Goal: Task Accomplishment & Management: Use online tool/utility

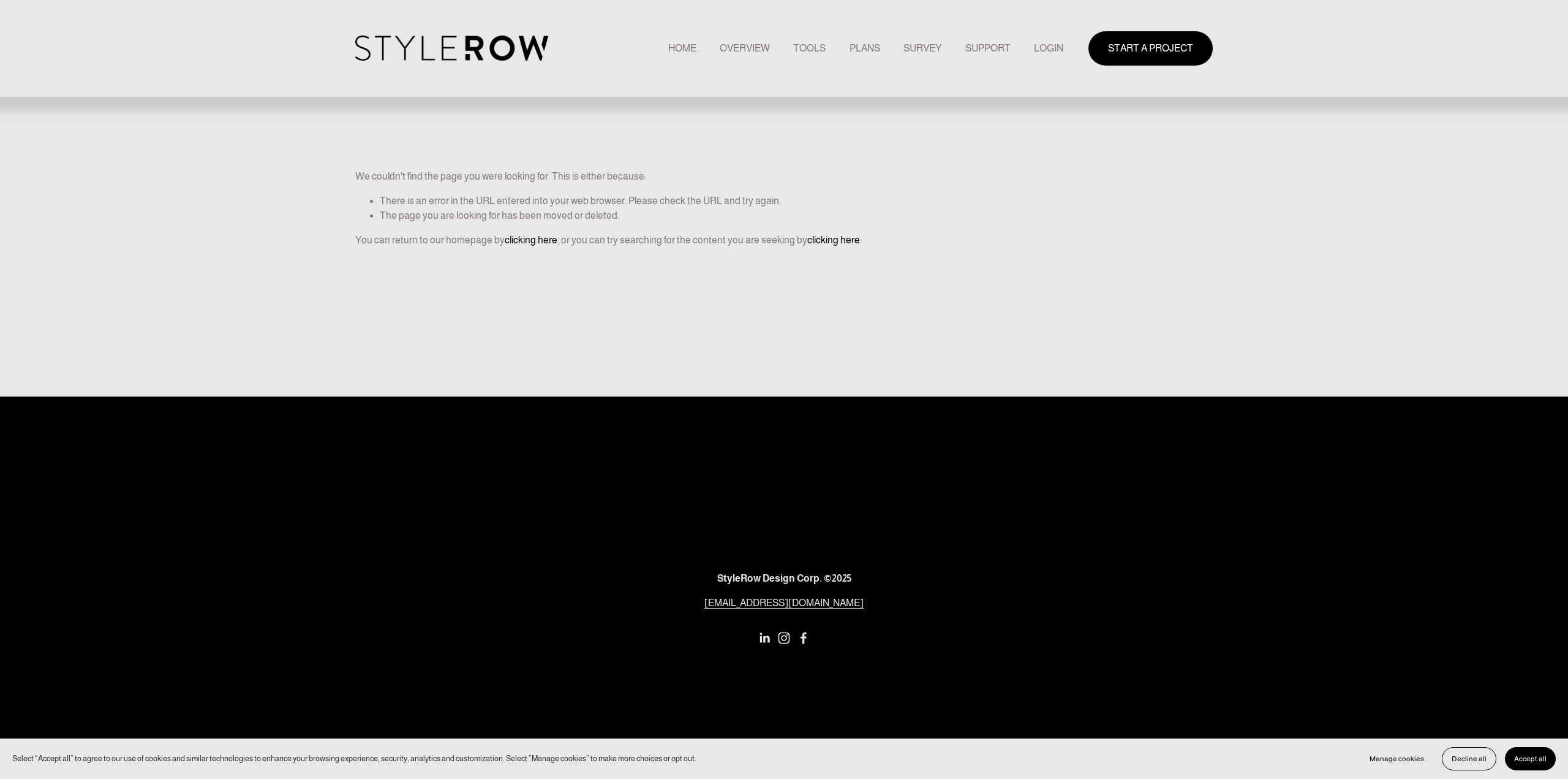
click at [1047, 48] on link "LOGIN" at bounding box center [1048, 49] width 29 height 16
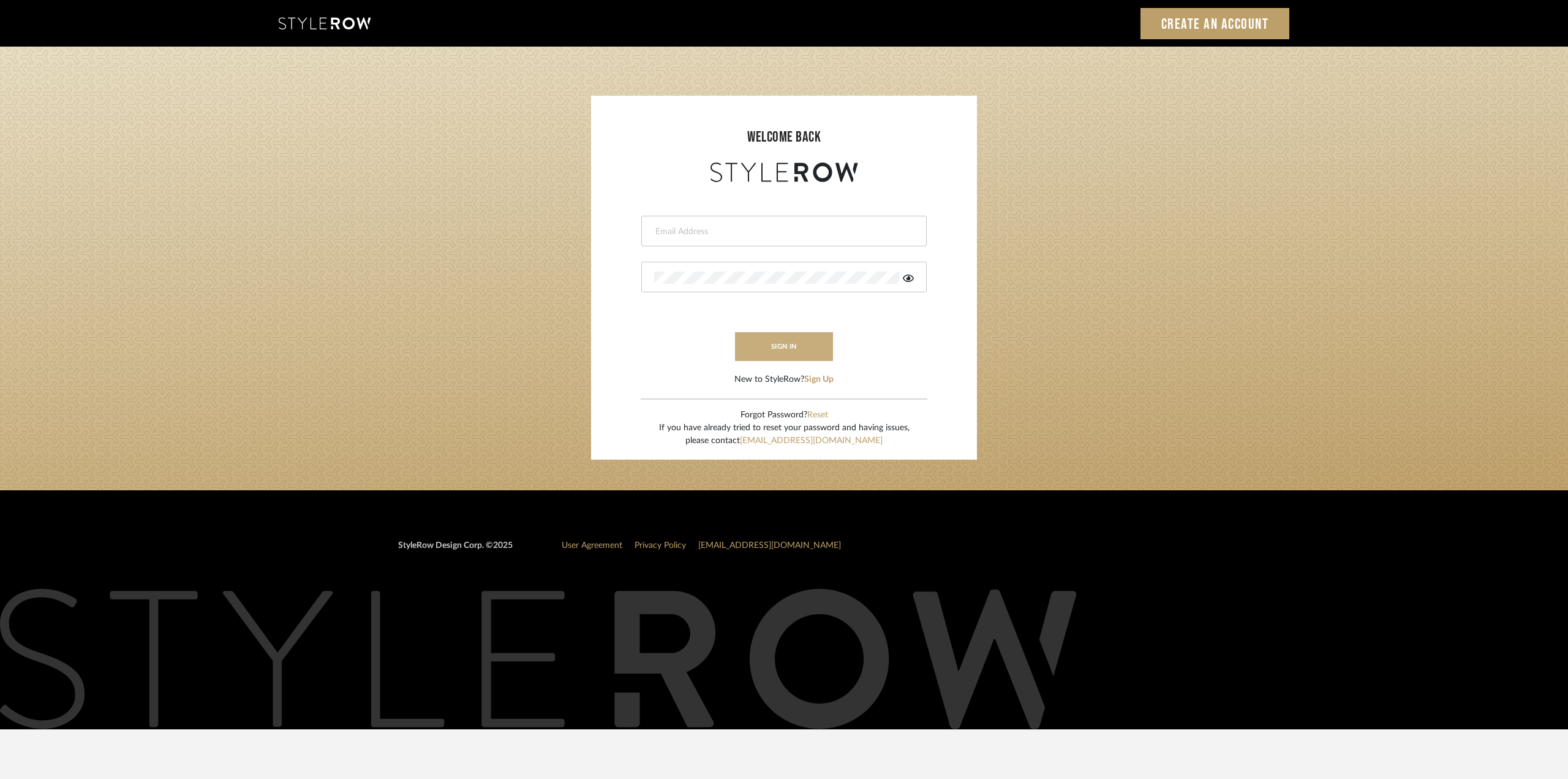
type input "ktyler@morgantewilson.com"
click at [758, 348] on button "sign in" at bounding box center [783, 346] width 98 height 28
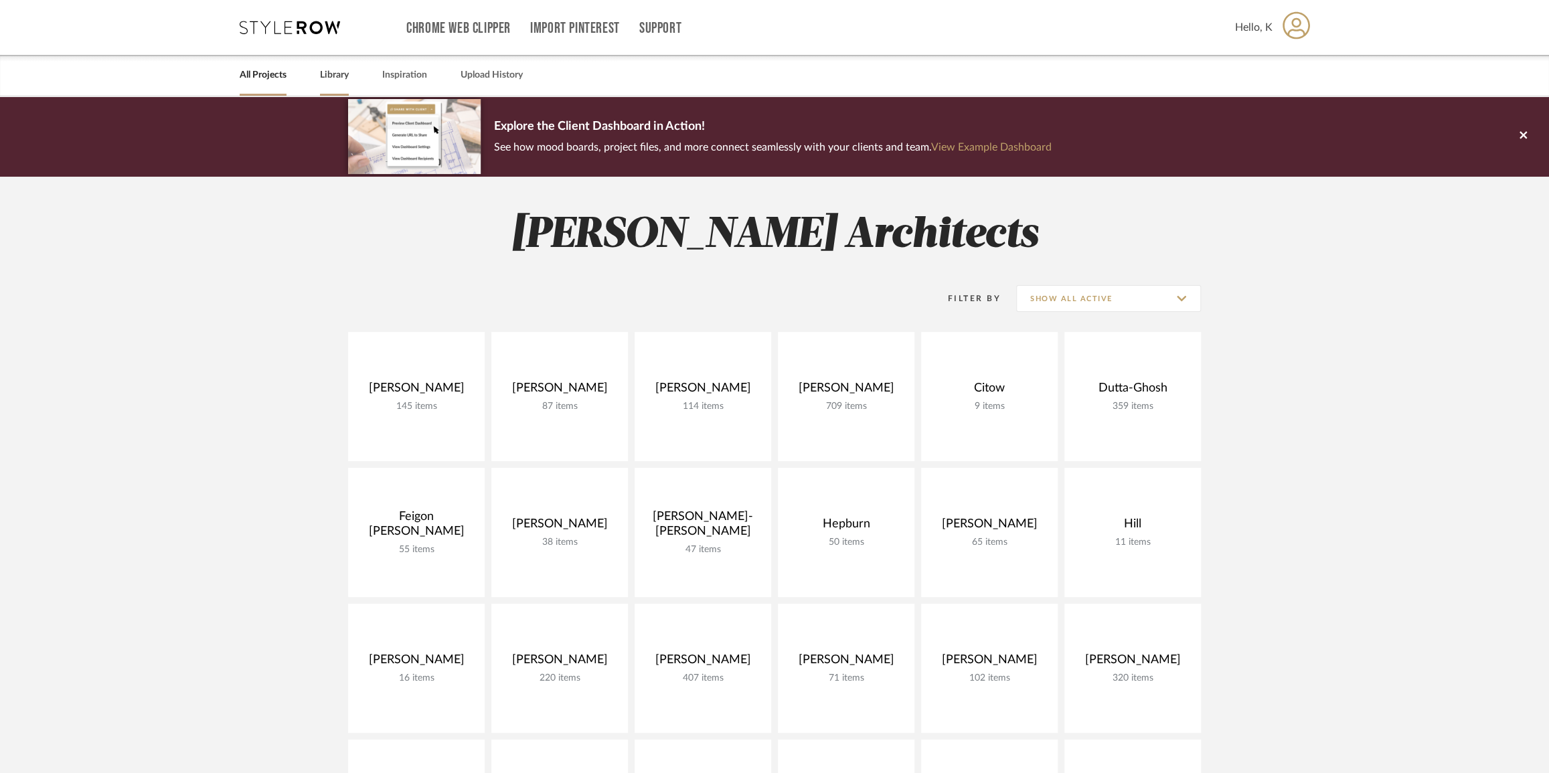
click at [346, 72] on link "Library" at bounding box center [334, 75] width 29 height 18
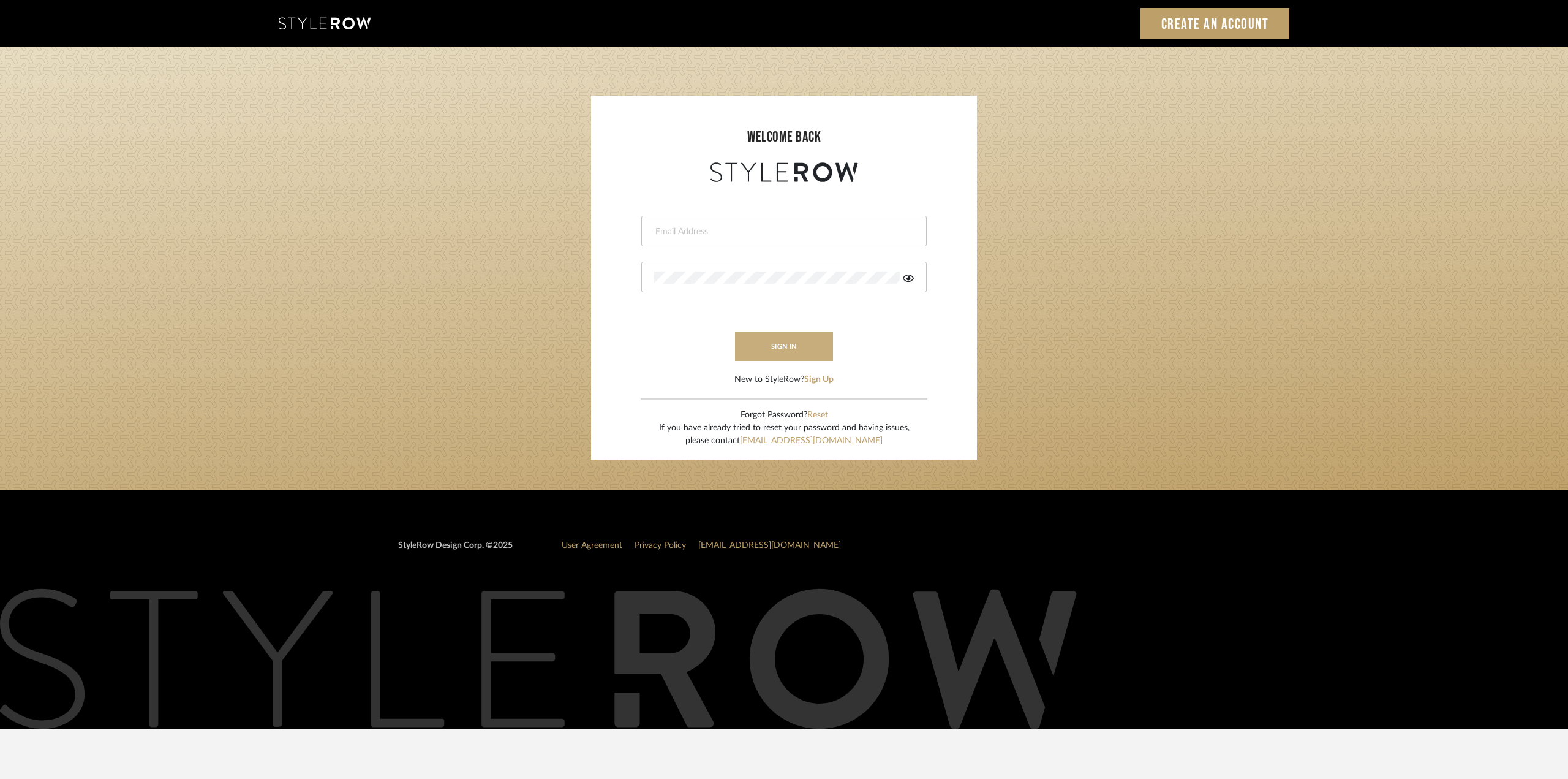
type input "ktyler@morgantewilson.com"
click at [800, 350] on button "sign in" at bounding box center [783, 346] width 98 height 28
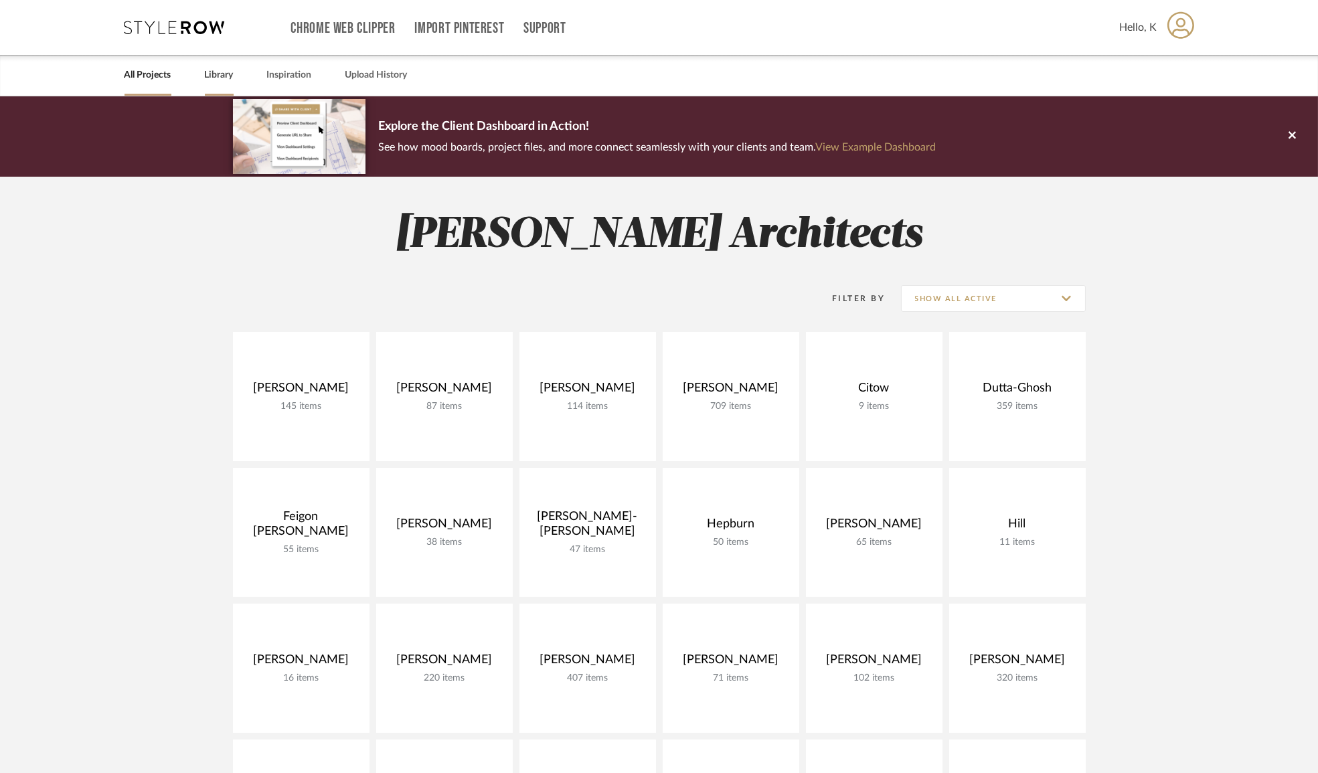
click at [219, 68] on link "Library" at bounding box center [219, 75] width 29 height 18
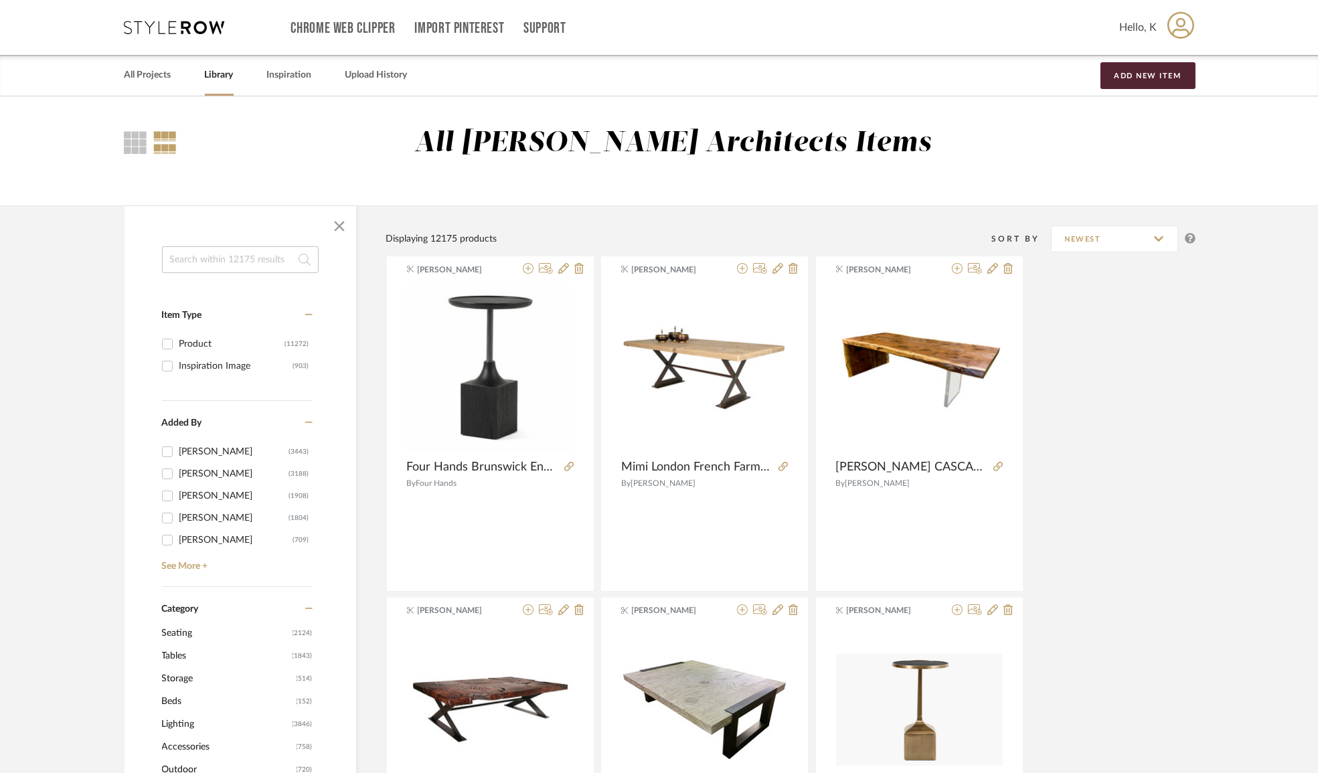
click at [240, 263] on input at bounding box center [240, 259] width 157 height 27
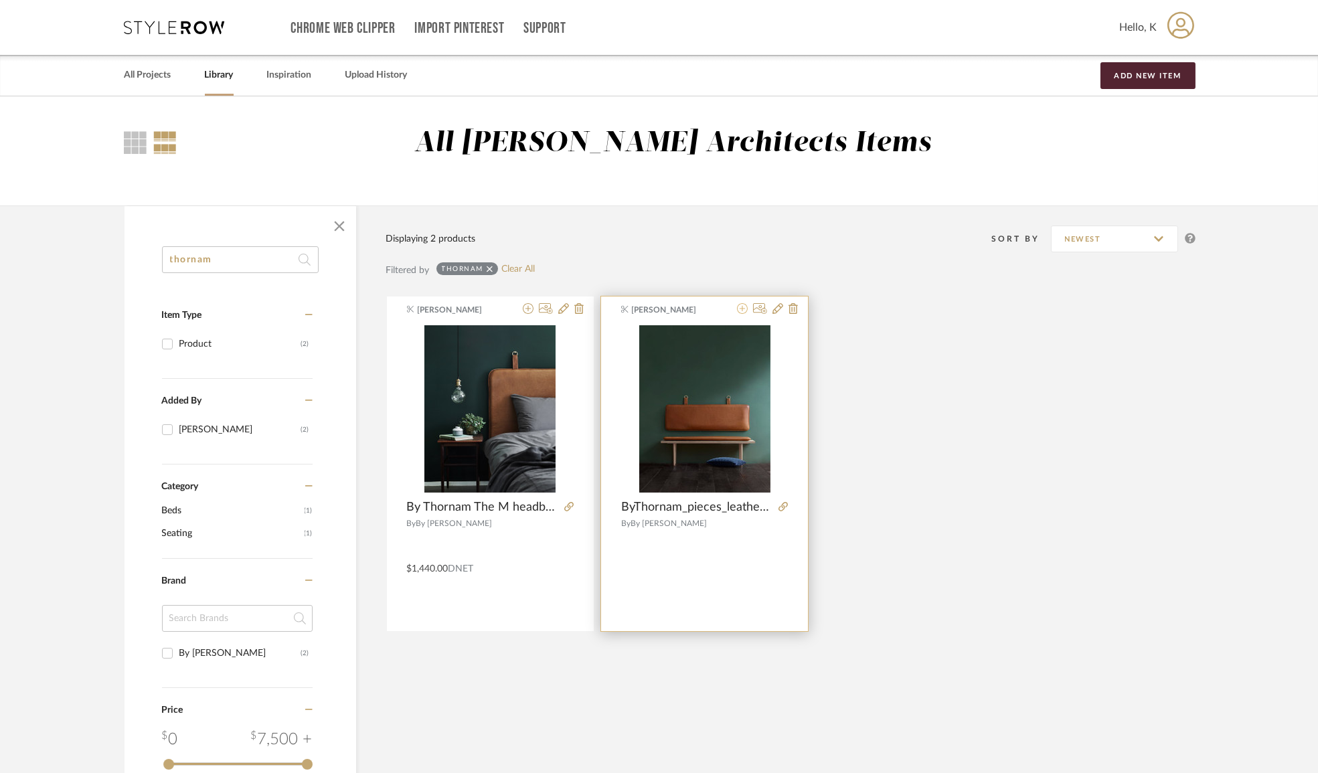
type input "thornam"
click at [744, 310] on icon at bounding box center [742, 308] width 11 height 11
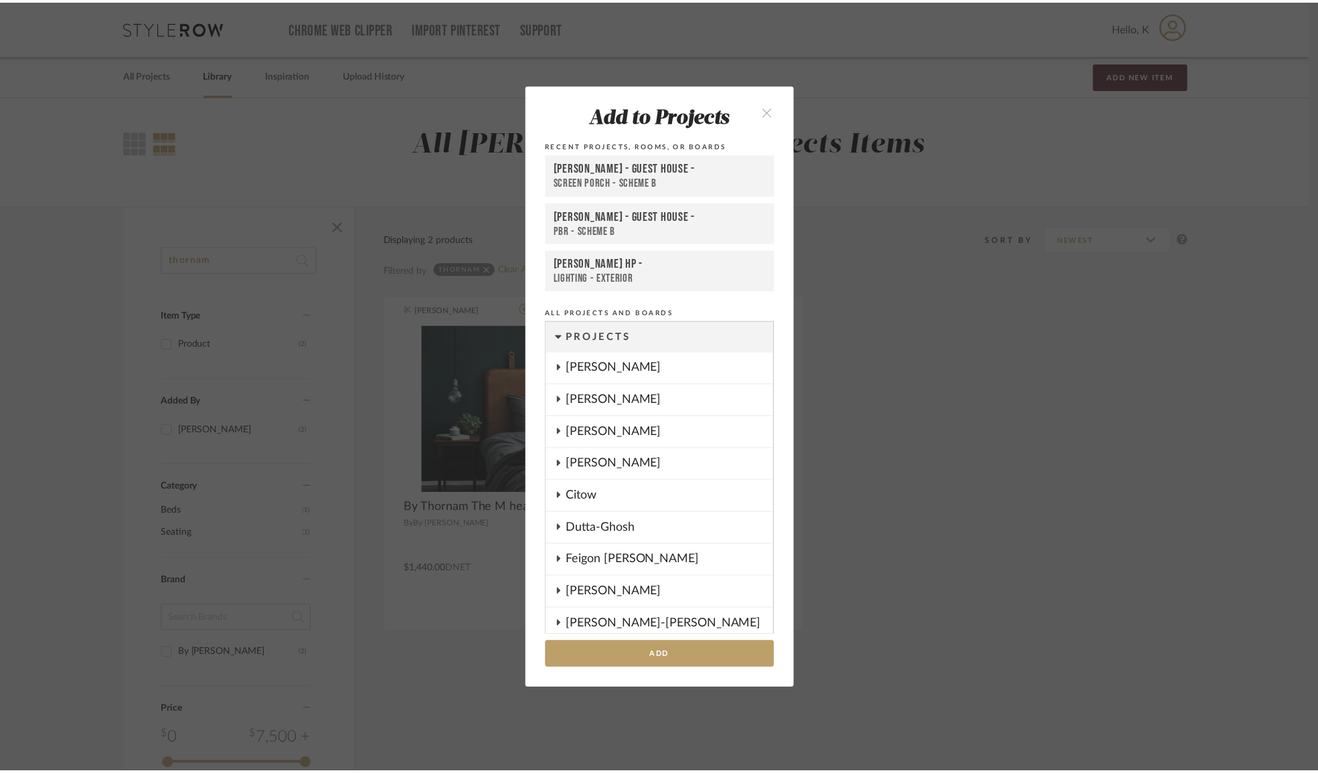
scroll to position [1319, 0]
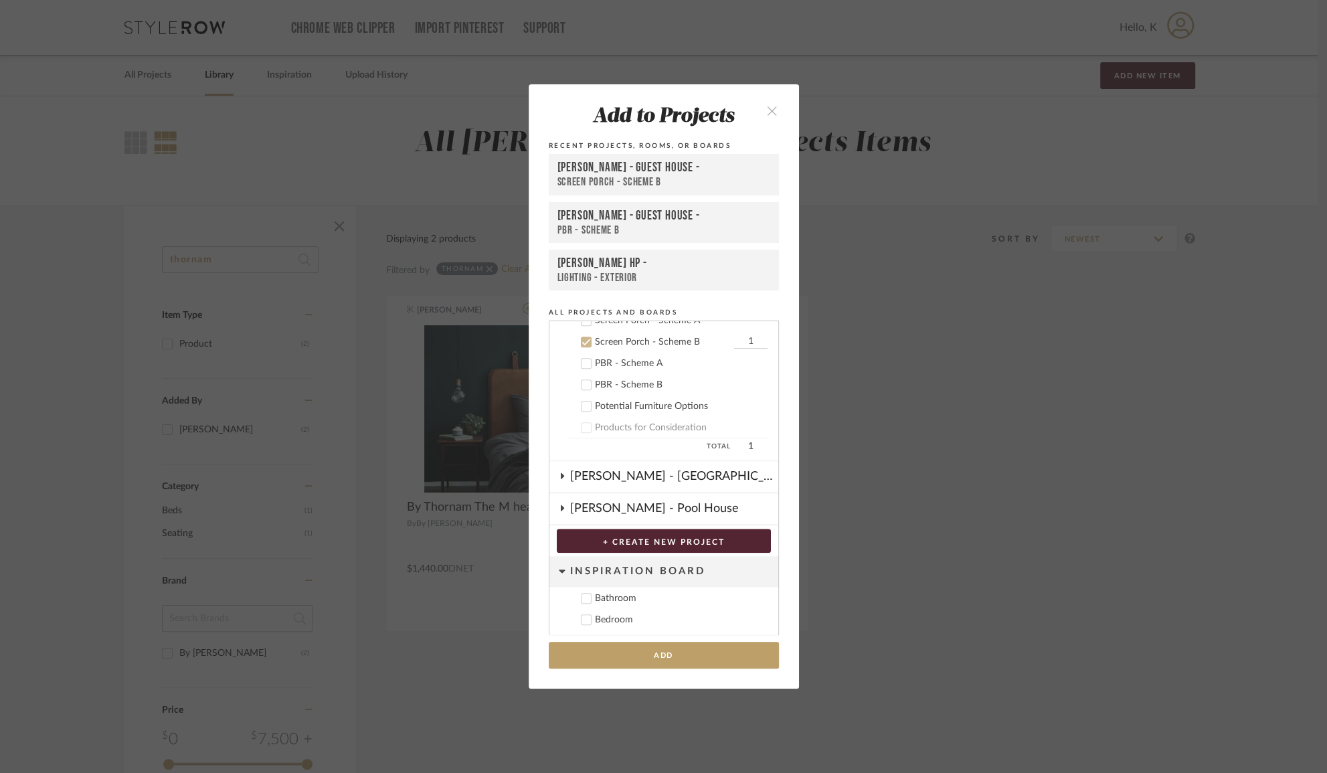
click at [671, 176] on div "Screen Porch - Scheme B" at bounding box center [664, 182] width 213 height 14
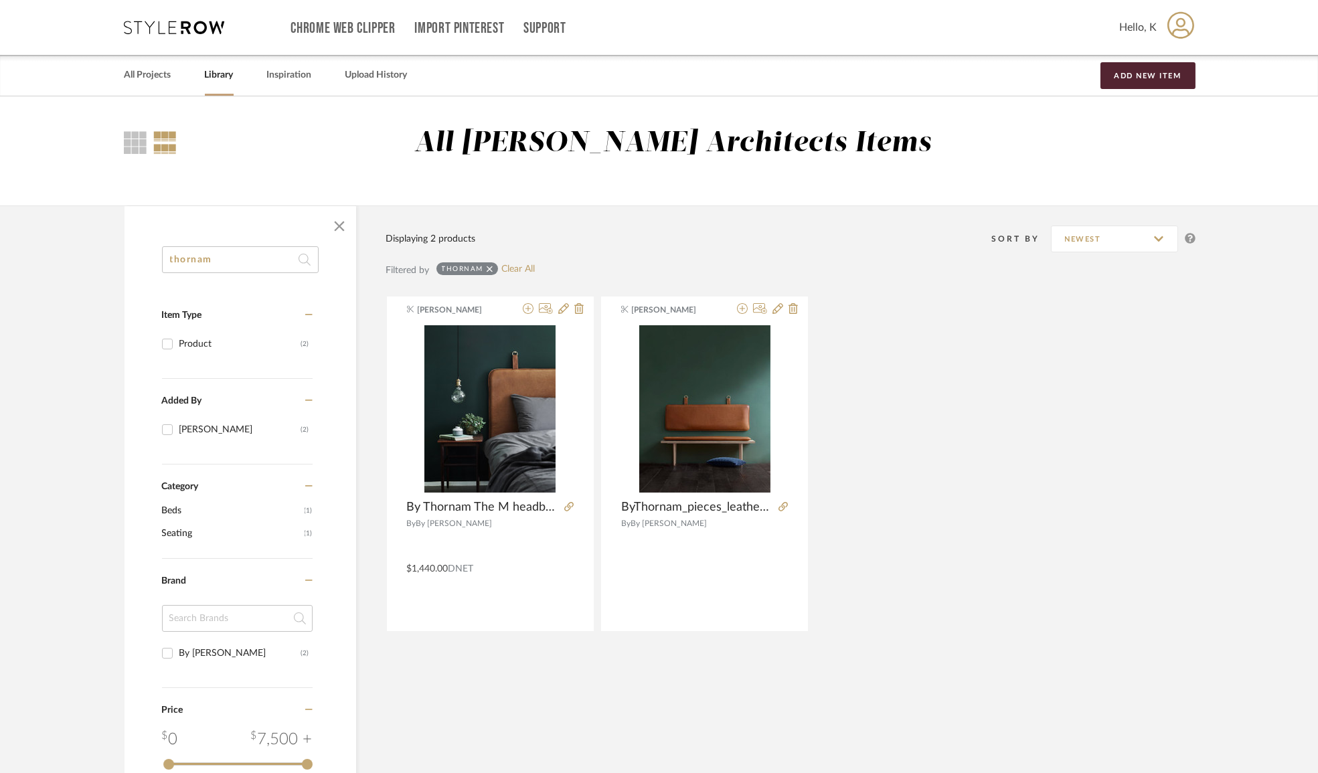
drag, startPoint x: 233, startPoint y: 260, endPoint x: 78, endPoint y: 245, distance: 156.1
click at [78, 245] on library-search-items "thornam Item Type Product (2) Added By [PERSON_NAME] (2) Category Beds (1) Seat…" at bounding box center [659, 603] width 1318 height 794
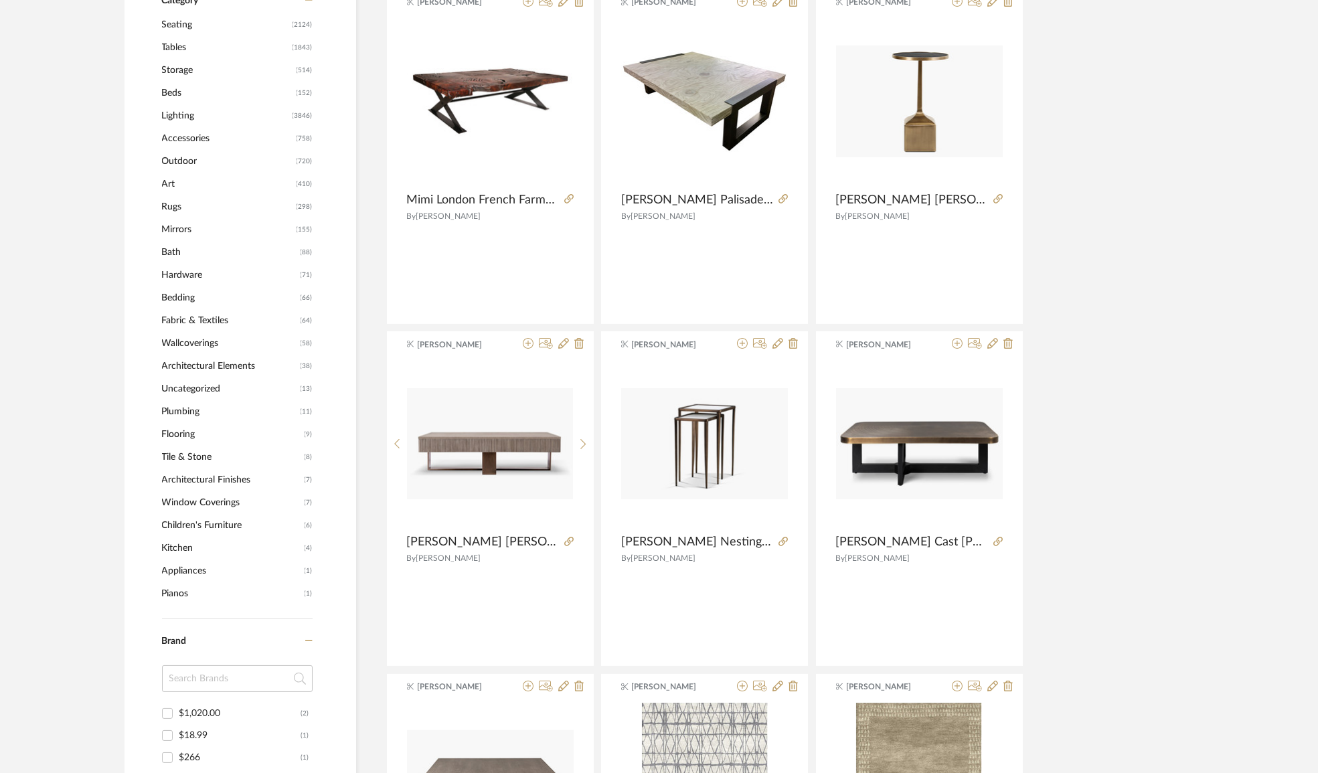
scroll to position [548, 0]
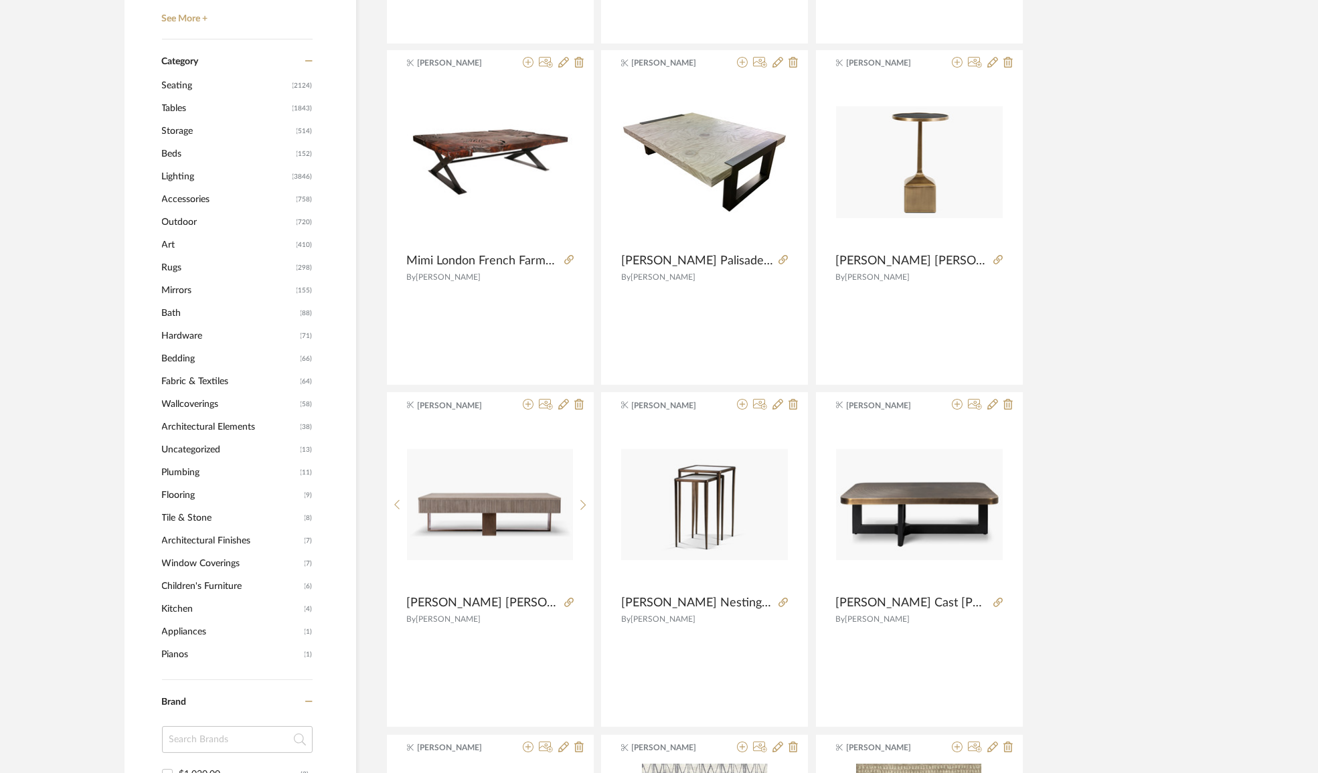
click at [168, 152] on span "Beds" at bounding box center [227, 154] width 131 height 23
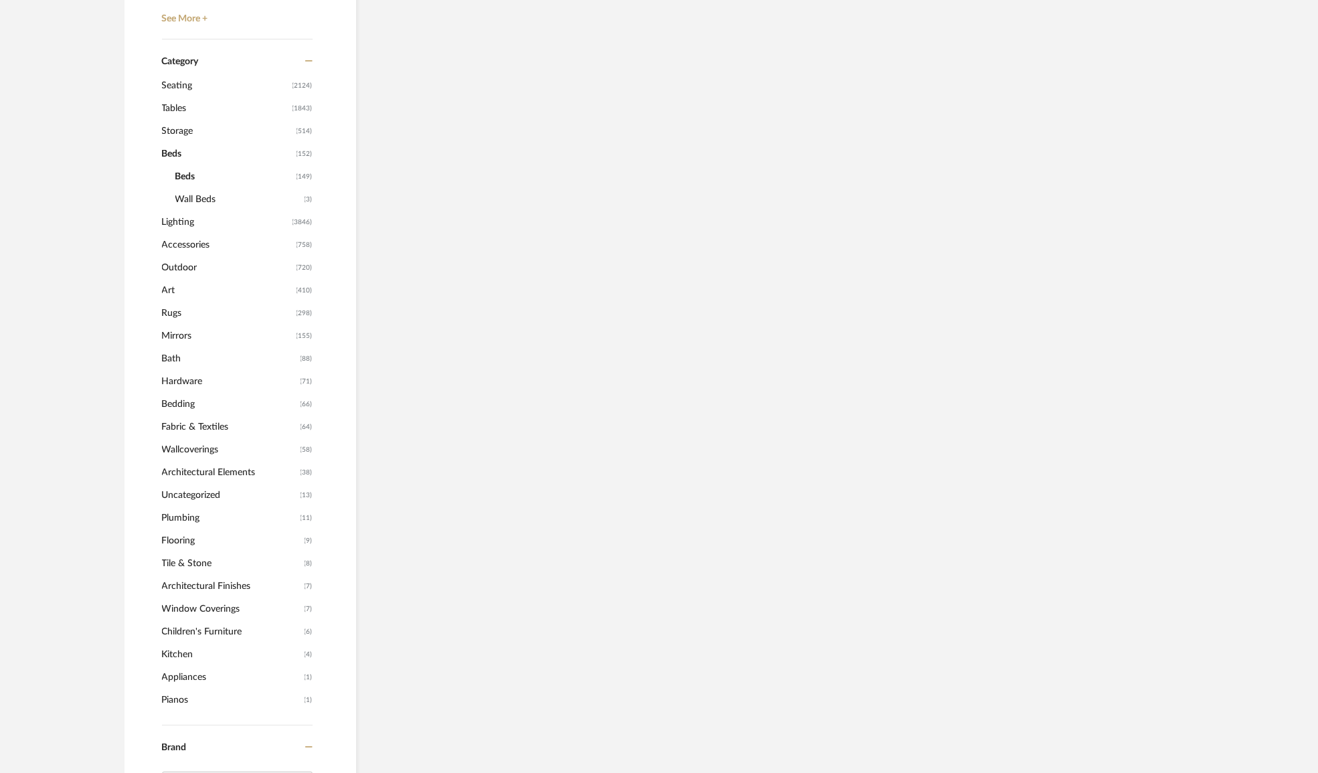
scroll to position [546, 0]
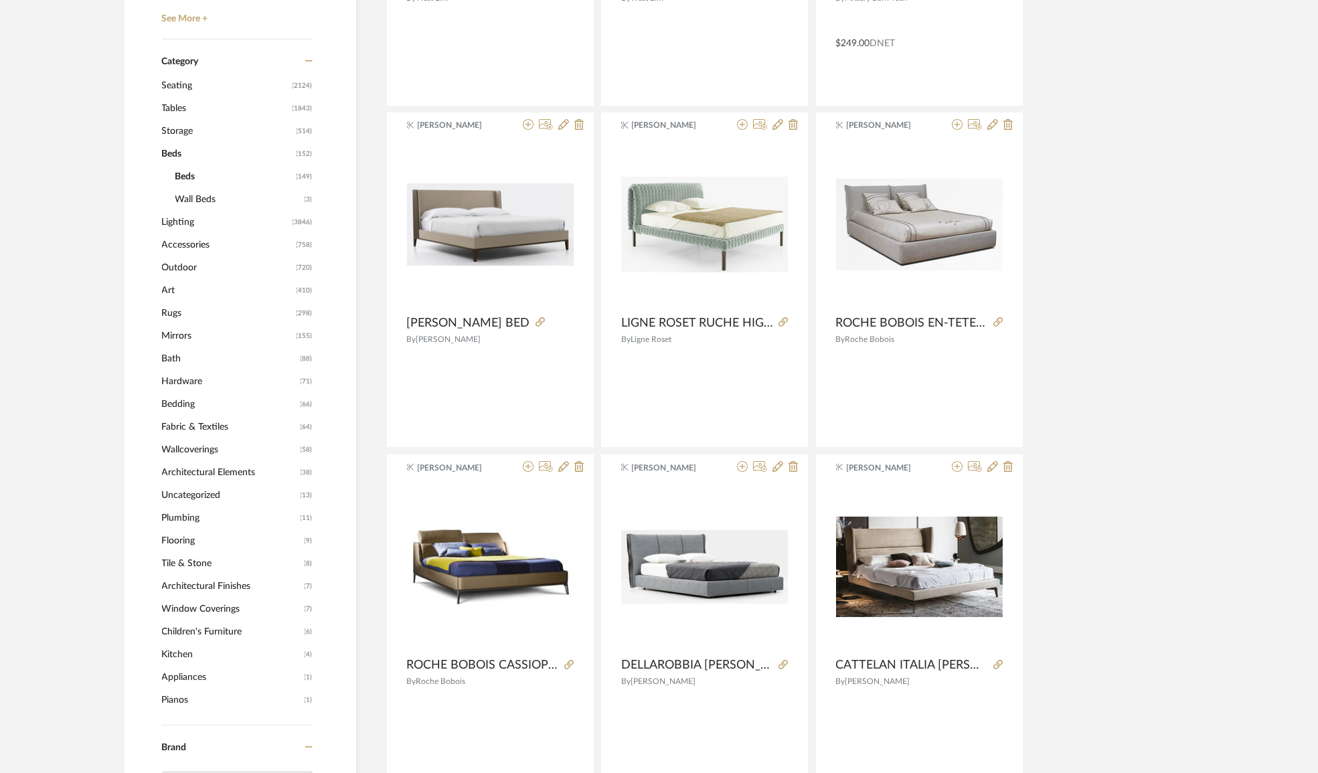
click at [183, 197] on span "Wall Beds" at bounding box center [238, 199] width 126 height 23
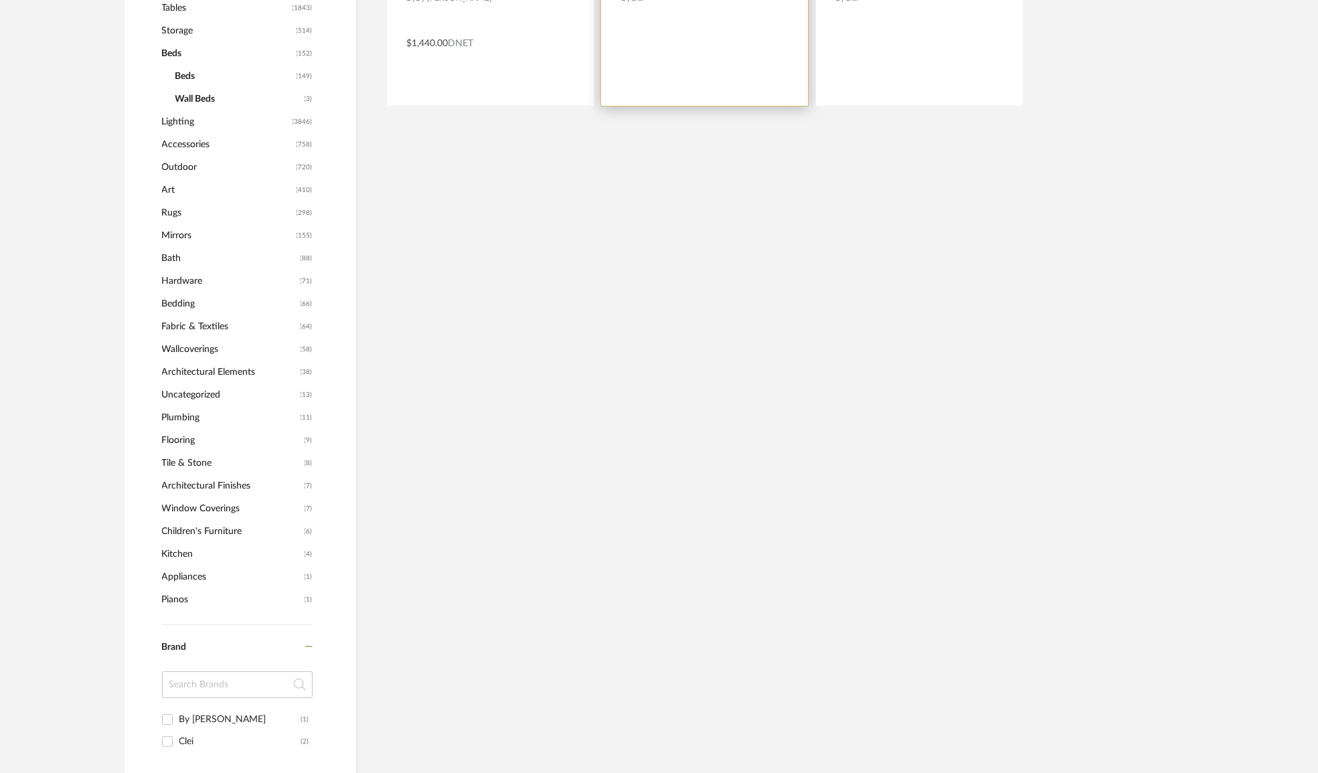
scroll to position [241, 0]
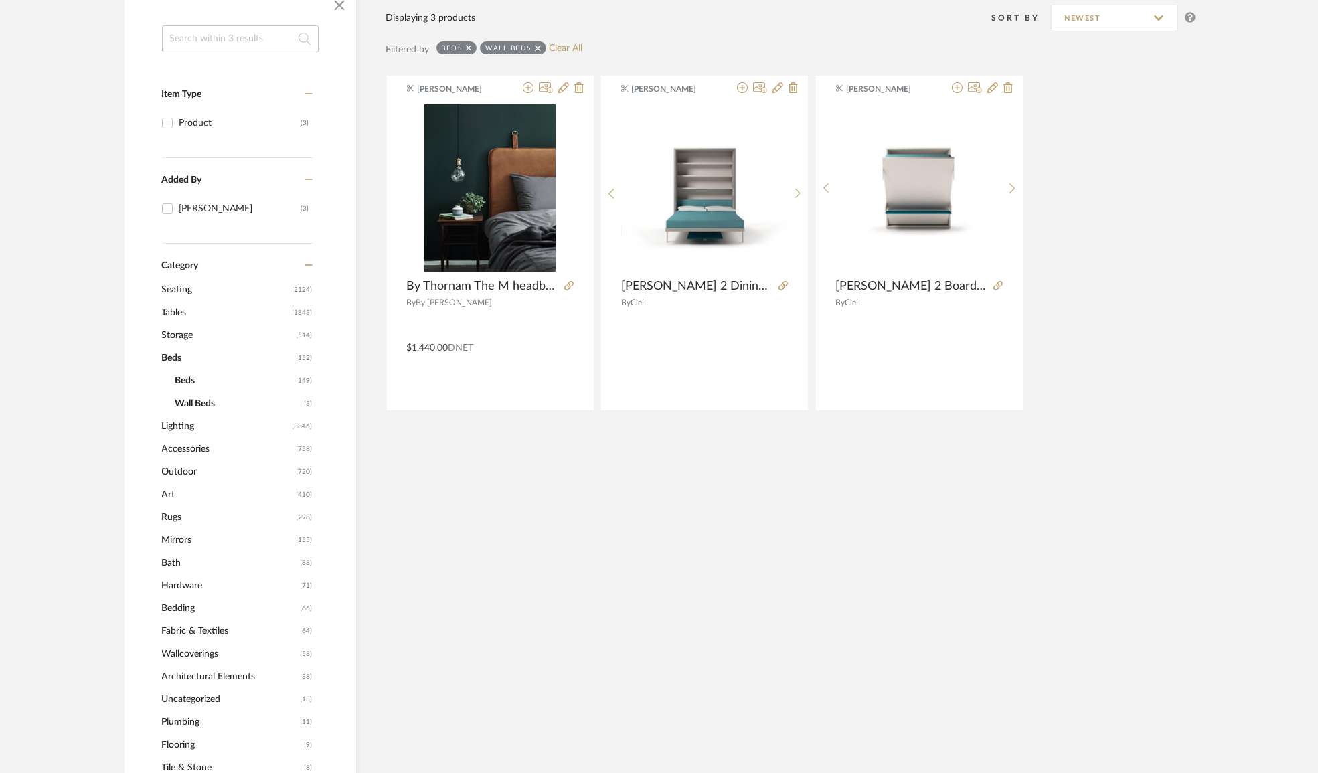
click at [186, 379] on span "Beds" at bounding box center [234, 381] width 118 height 23
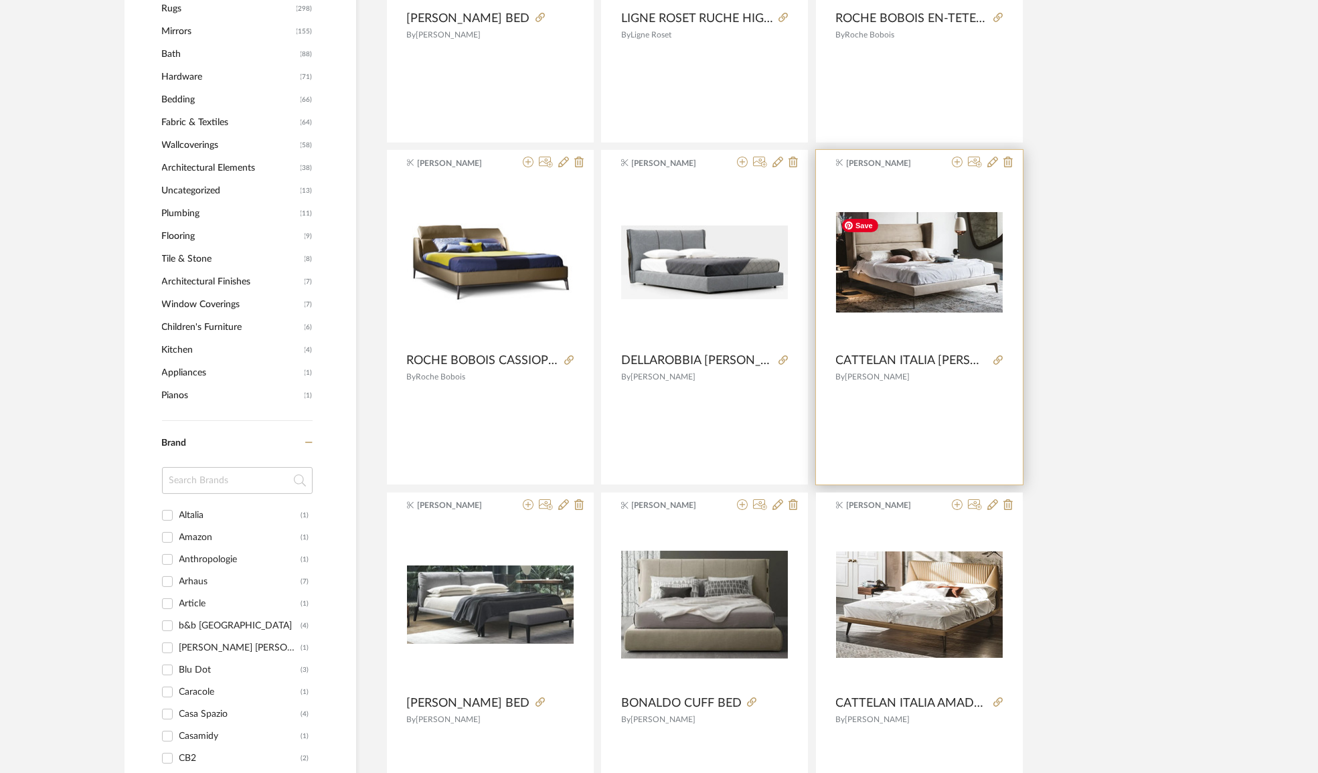
scroll to position [971, 0]
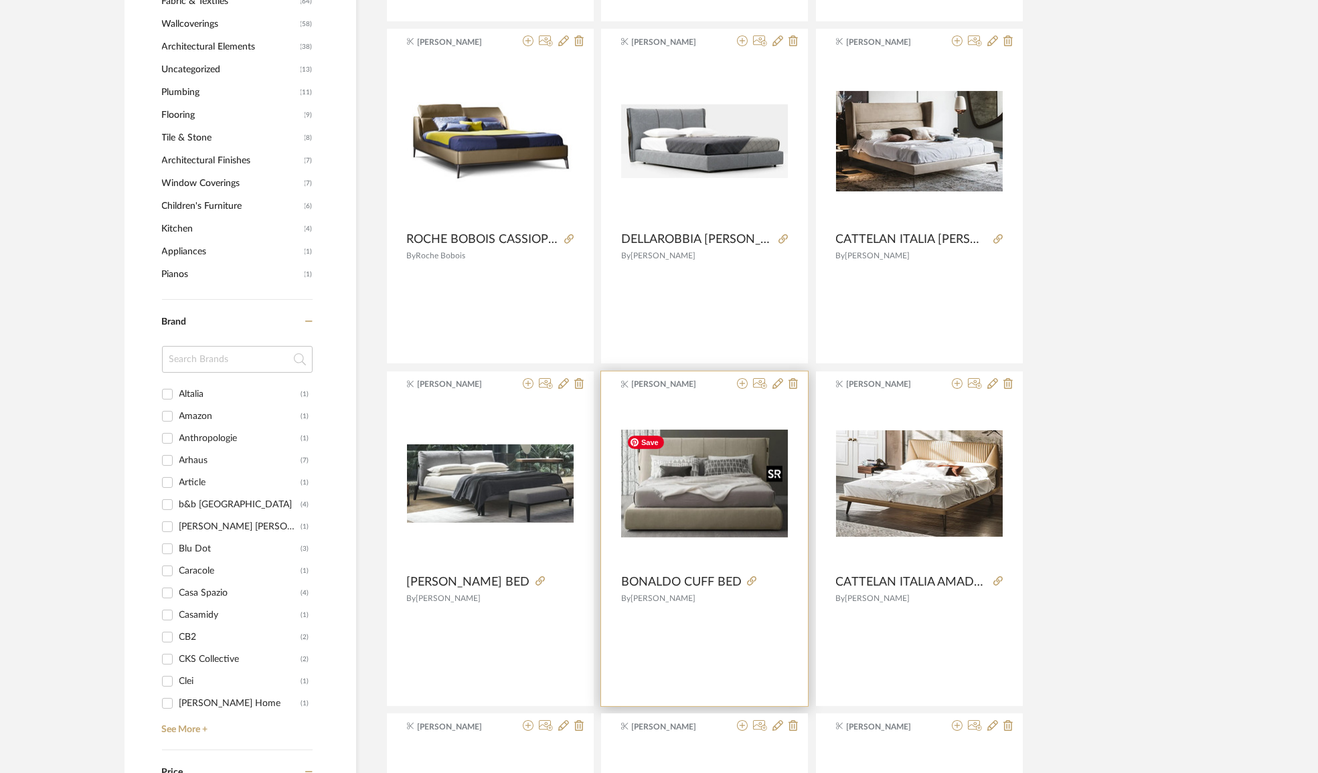
click at [689, 477] on img "0" at bounding box center [704, 484] width 167 height 108
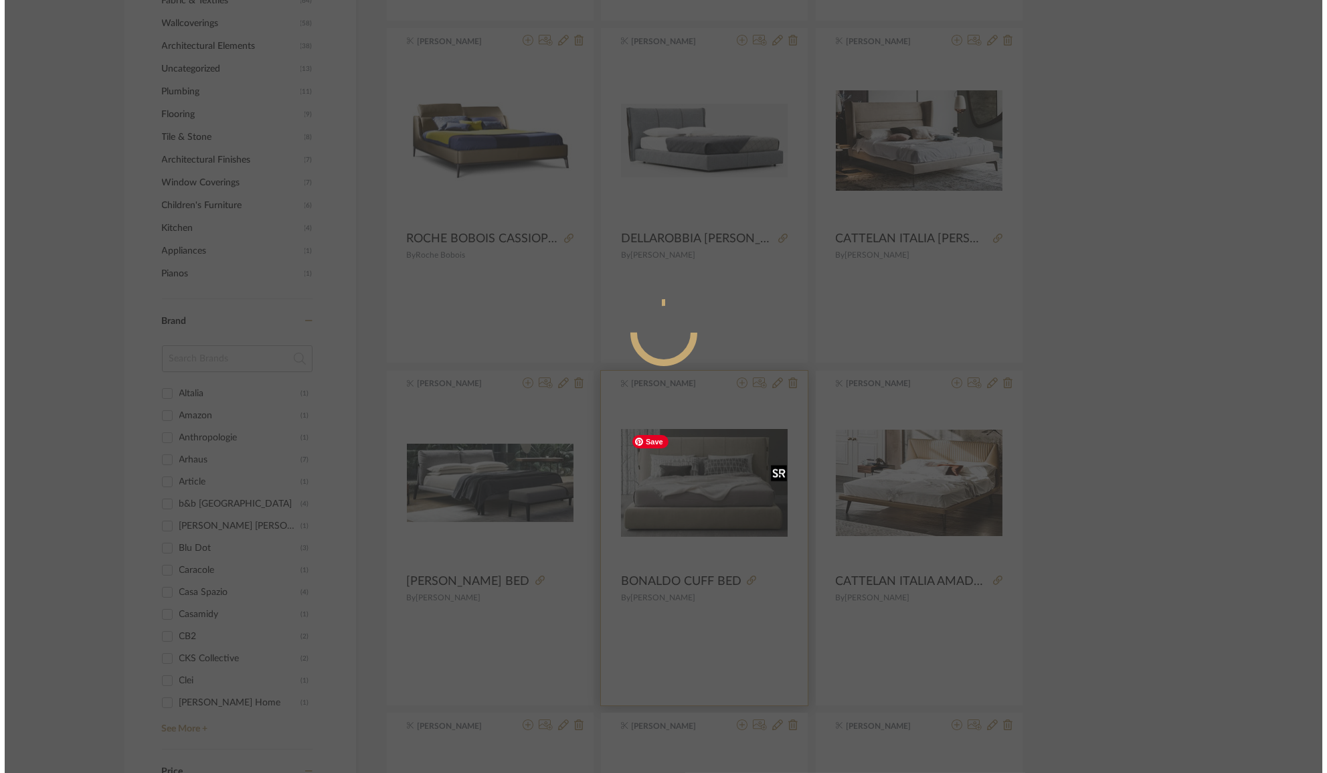
scroll to position [0, 0]
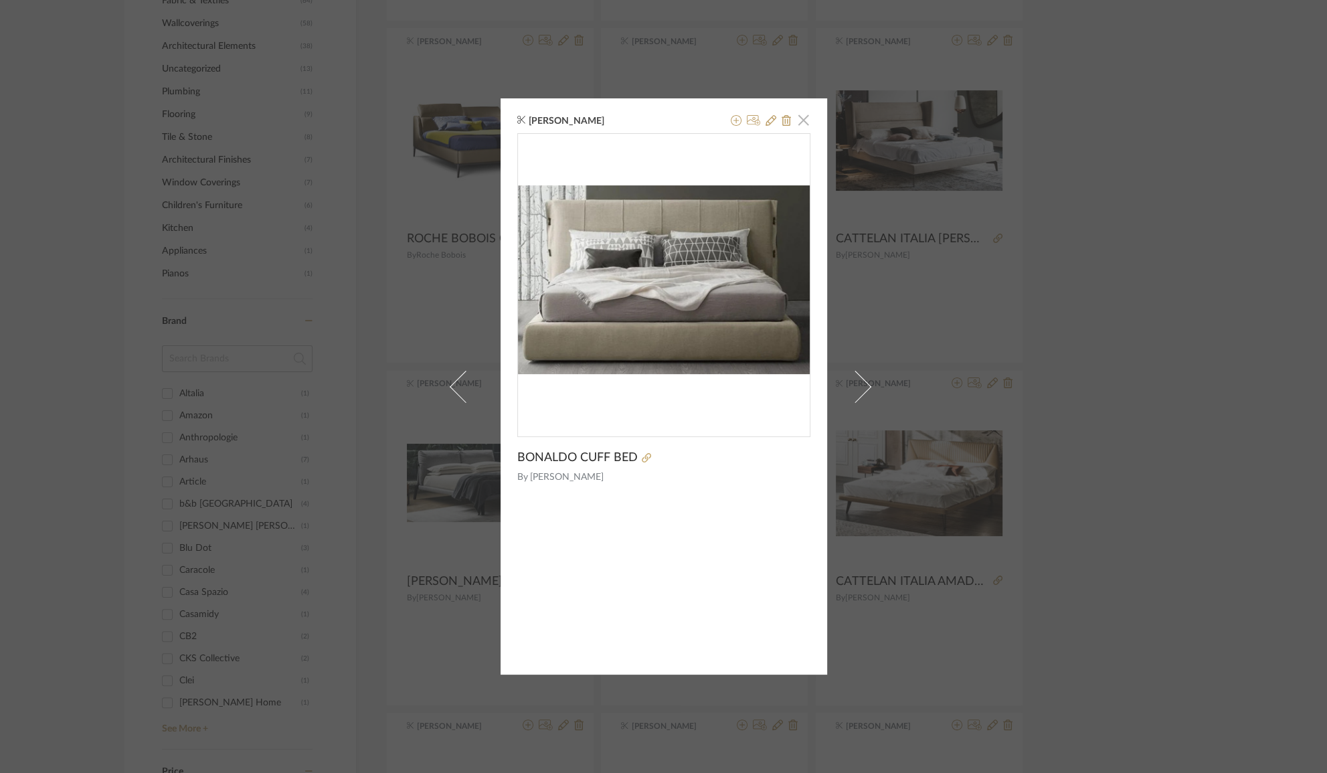
click at [800, 123] on span "button" at bounding box center [804, 119] width 27 height 27
